Goal: Find specific page/section: Find specific page/section

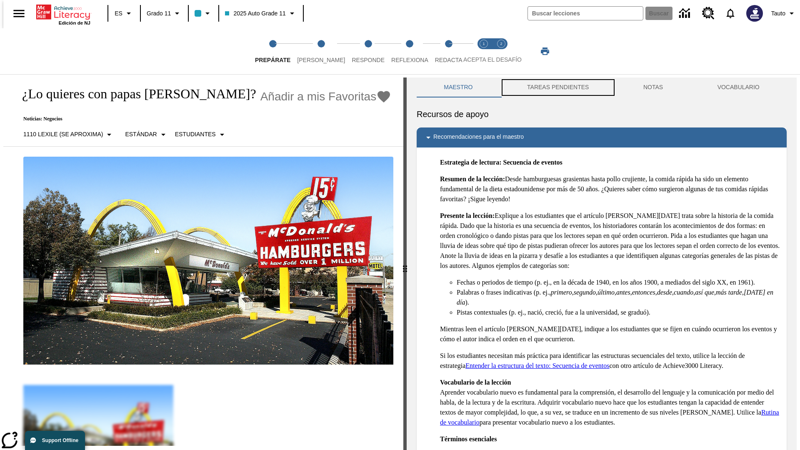
click at [557, 88] on button "TAREAS PENDIENTES" at bounding box center [558, 88] width 116 height 20
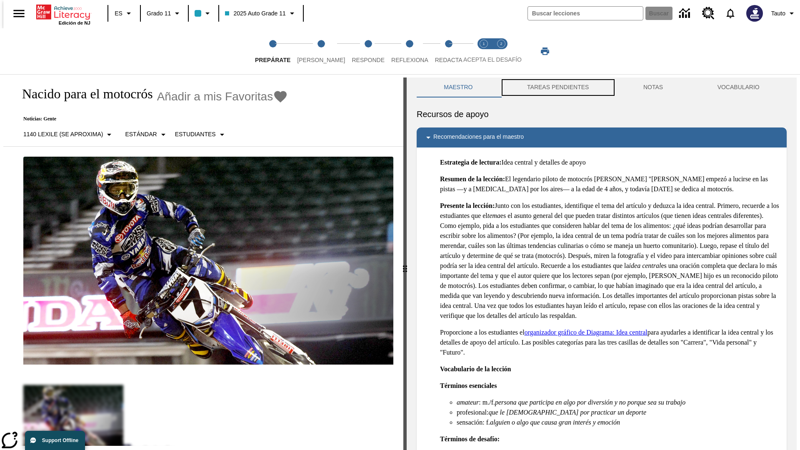
click at [557, 88] on button "TAREAS PENDIENTES" at bounding box center [558, 88] width 116 height 20
